Goal: Book appointment/travel/reservation

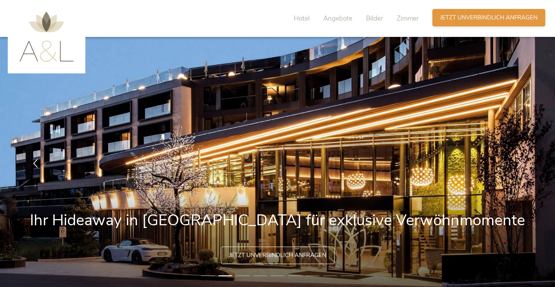
click at [447, 22] on div "Anfragen Jetzt unverbindlich anfragen" at bounding box center [489, 17] width 113 height 17
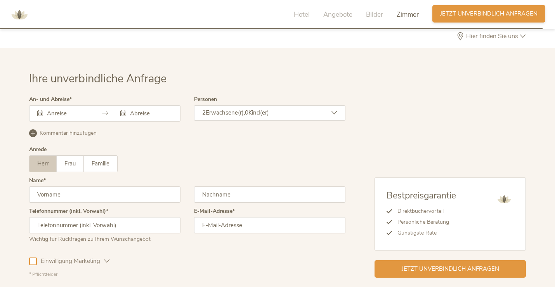
scroll to position [2288, 0]
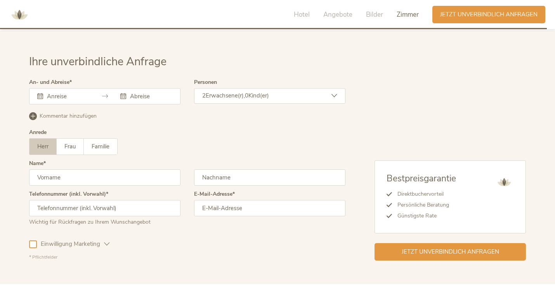
click at [88, 92] on input "text" at bounding box center [67, 96] width 44 height 8
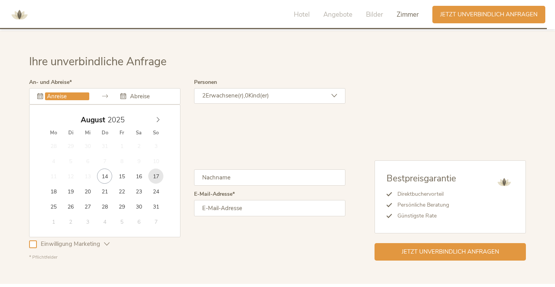
type input "[DATE]"
click at [229, 91] on div "Personen 2 Erwachsene(r), 0 Kind(er) Erwachsene(r) 2 Kind(er) 0 Übernehmen" at bounding box center [269, 95] width 151 height 31
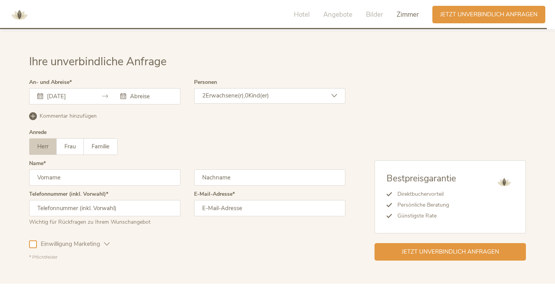
click at [235, 92] on span "Erwachsene(r)," at bounding box center [225, 96] width 39 height 8
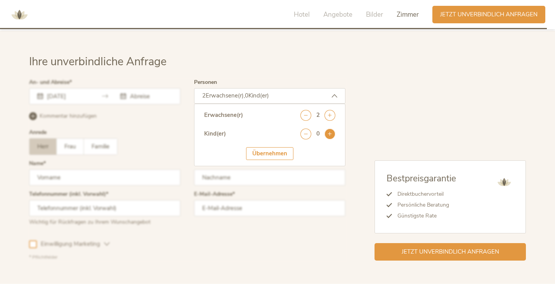
click at [329, 129] on icon at bounding box center [330, 134] width 11 height 11
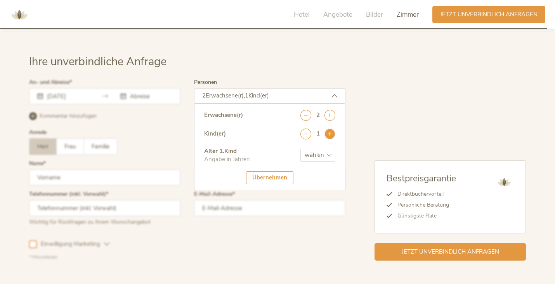
click at [329, 129] on icon at bounding box center [330, 134] width 11 height 11
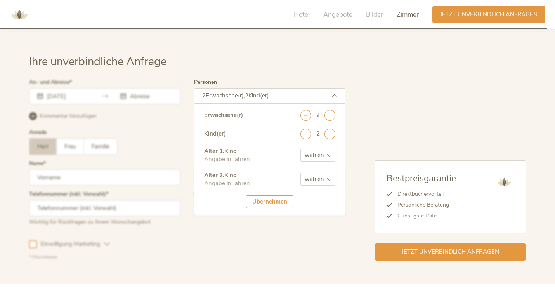
select select "1"
click at [323, 190] on div "Erwachsene(r) 2 Kind(er) 2 Alter 1 . Kind Angabe in Jahren wählen 0 1 2 3 4 5 6…" at bounding box center [269, 159] width 151 height 111
select select "4"
click at [282, 195] on div "Übernehmen" at bounding box center [269, 201] width 47 height 13
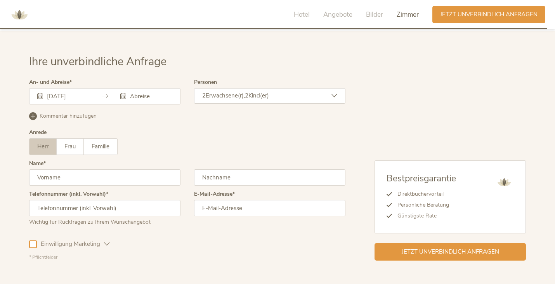
click at [164, 169] on input "text" at bounding box center [104, 177] width 151 height 16
type input "Valesca"
type input "Proske"
click at [105, 143] on span "Familie" at bounding box center [101, 147] width 18 height 8
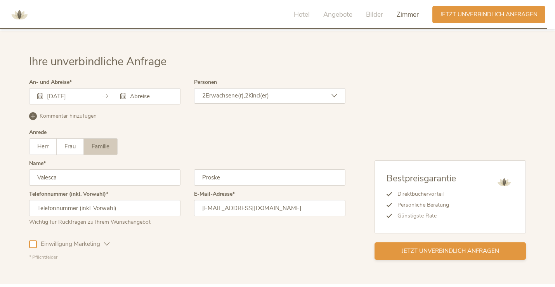
type input "[EMAIL_ADDRESS][DOMAIN_NAME]"
click at [445, 242] on div "Jetzt unverbindlich anfragen" at bounding box center [450, 250] width 151 height 17
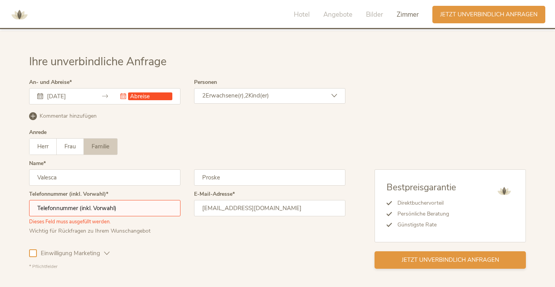
scroll to position [2332, 0]
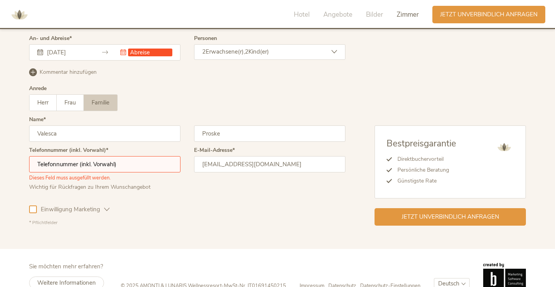
click at [154, 44] on div "[DATE] Dieses Feld muss ausgefüllt werden." at bounding box center [104, 52] width 151 height 16
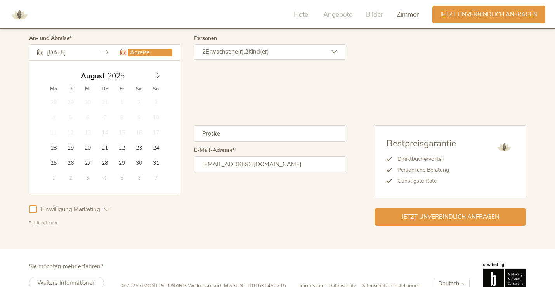
click at [142, 49] on input "text" at bounding box center [150, 53] width 44 height 8
type input "[DATE]"
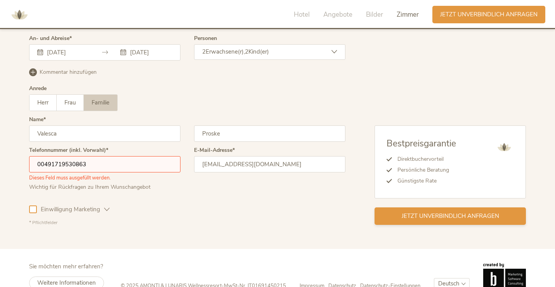
type input "00491719530863"
click at [439, 212] on span "Jetzt unverbindlich anfragen" at bounding box center [450, 216] width 97 height 8
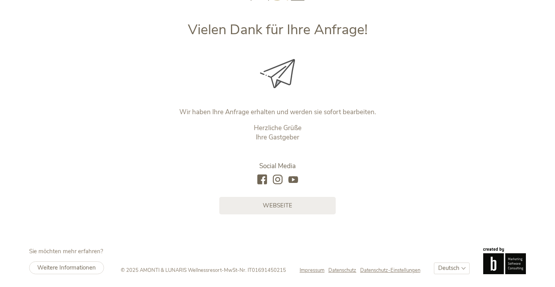
scroll to position [87, 0]
click at [288, 219] on div "Vielen Dank für Ihre Anfrage! Wir haben Ihre Anfrage erhalten und werden sie so…" at bounding box center [277, 101] width 555 height 376
click at [289, 211] on link "Webseite" at bounding box center [277, 205] width 116 height 17
